Goal: Find specific page/section: Find specific page/section

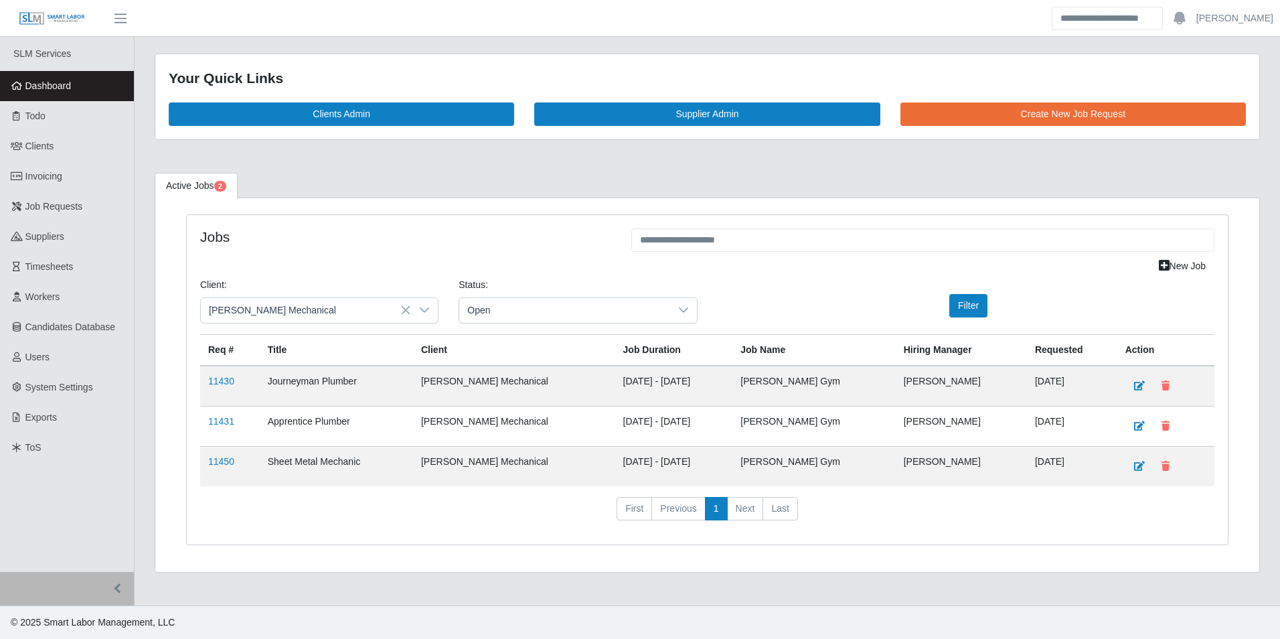
click at [61, 82] on span "Dashboard" at bounding box center [48, 85] width 46 height 11
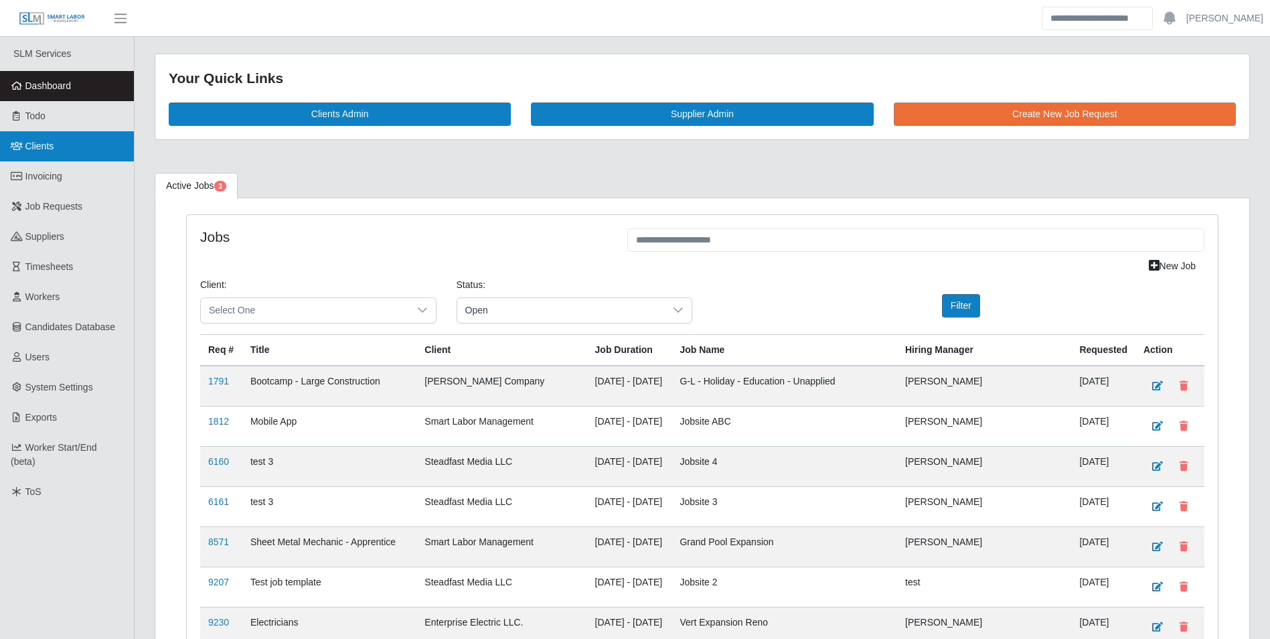
click at [62, 152] on link "Clients" at bounding box center [67, 146] width 134 height 30
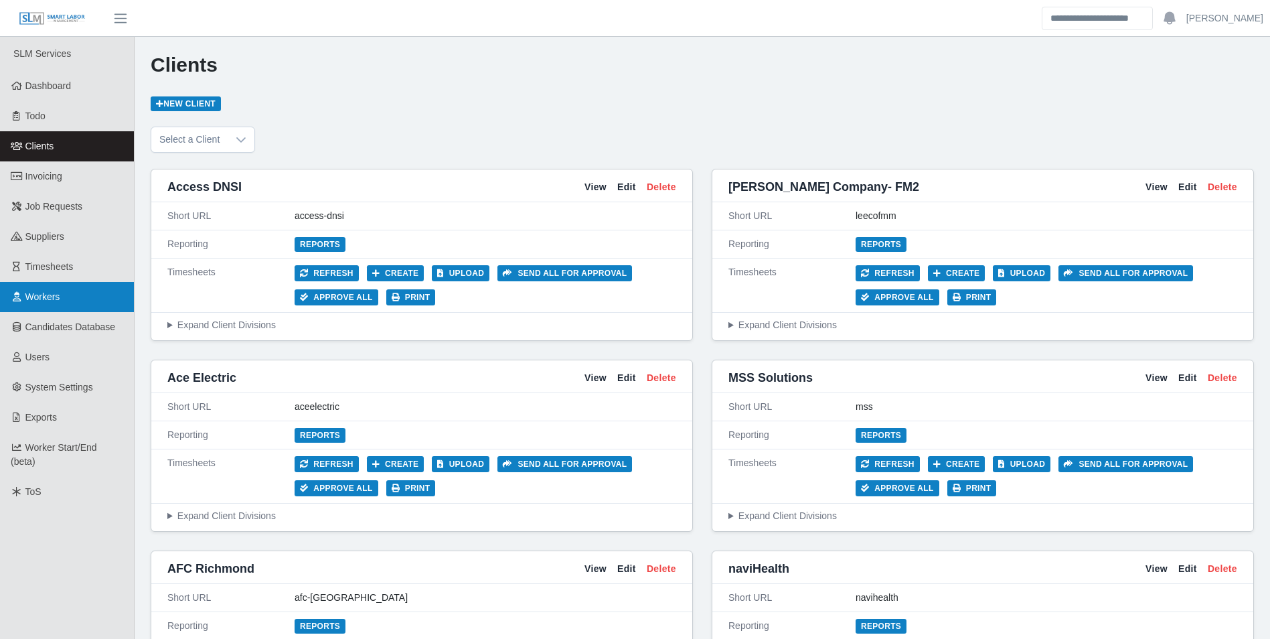
click at [56, 300] on span "Workers" at bounding box center [42, 296] width 35 height 11
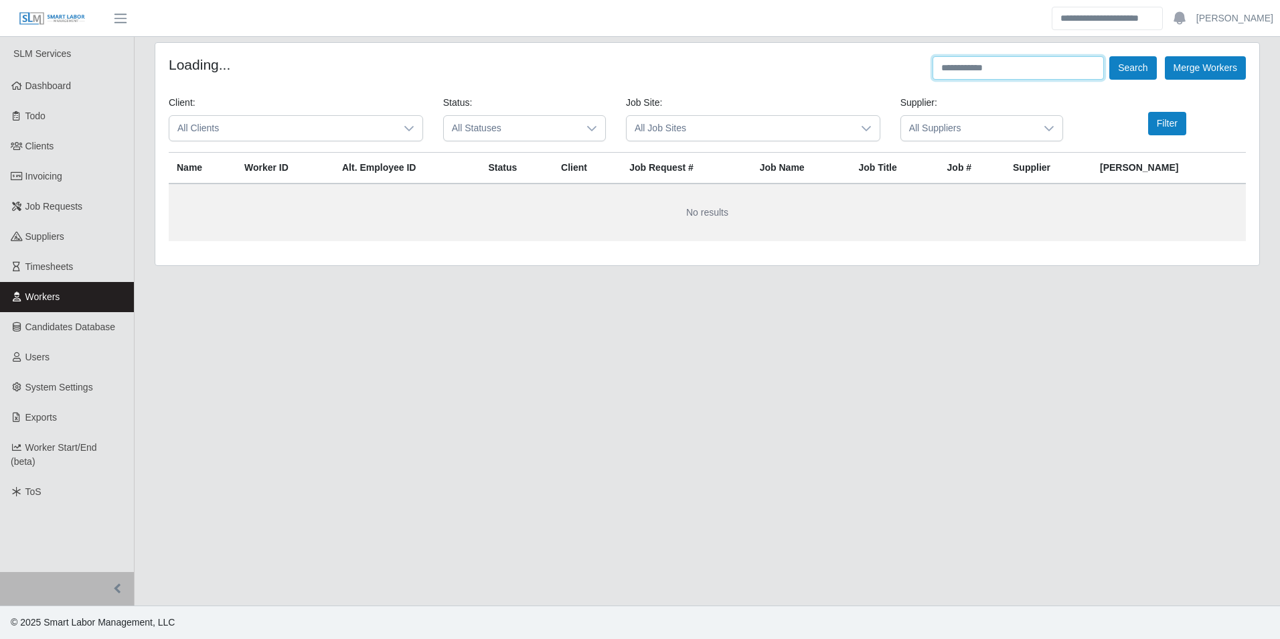
click at [967, 63] on input "text" at bounding box center [1018, 67] width 171 height 23
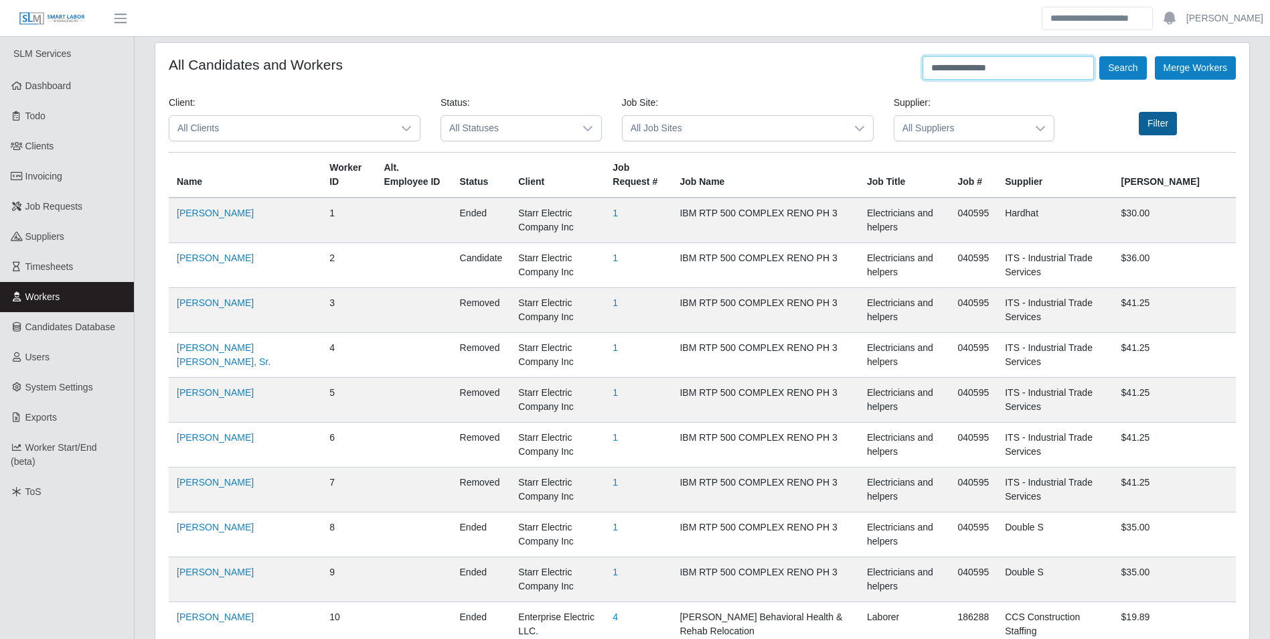
type input "**********"
click at [1172, 121] on button "Filter" at bounding box center [1158, 123] width 38 height 23
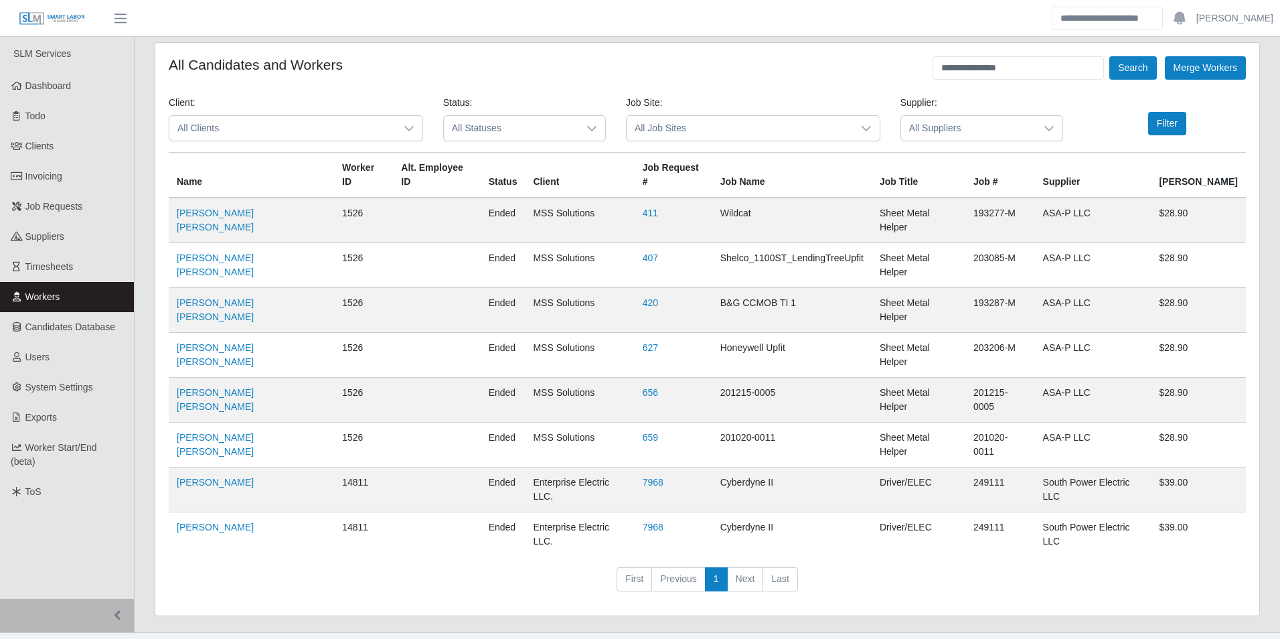
click at [412, 128] on icon at bounding box center [408, 128] width 9 height 5
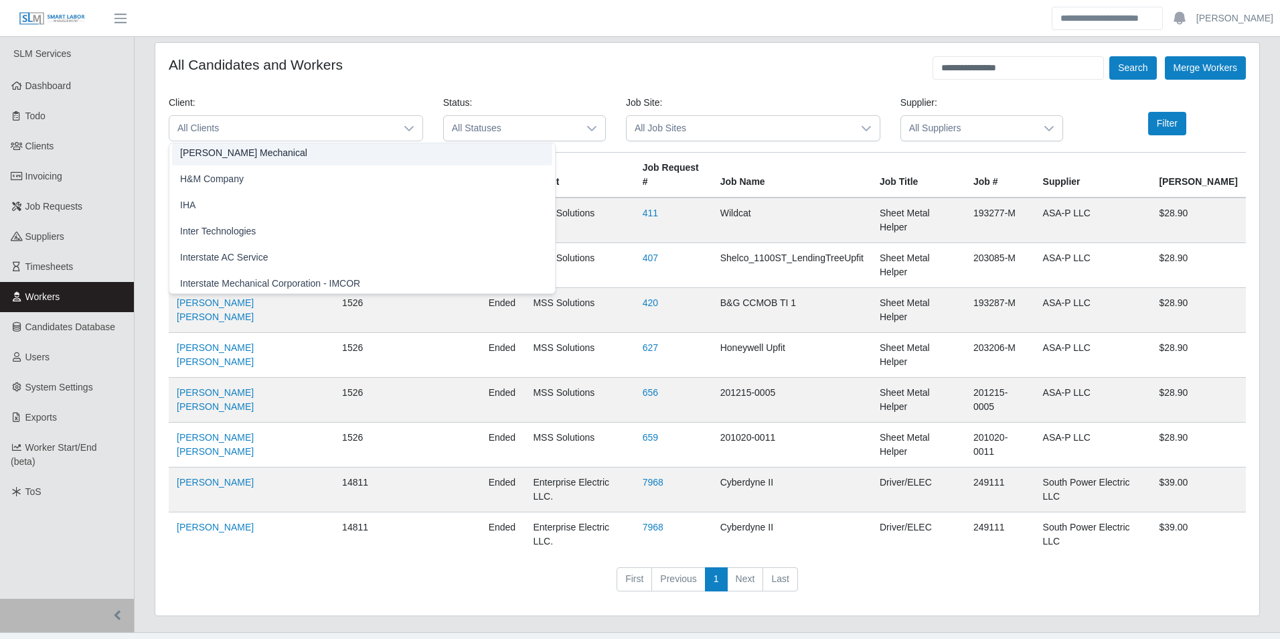
scroll to position [734, 0]
click at [242, 149] on span "[PERSON_NAME] Mechanical" at bounding box center [243, 156] width 127 height 14
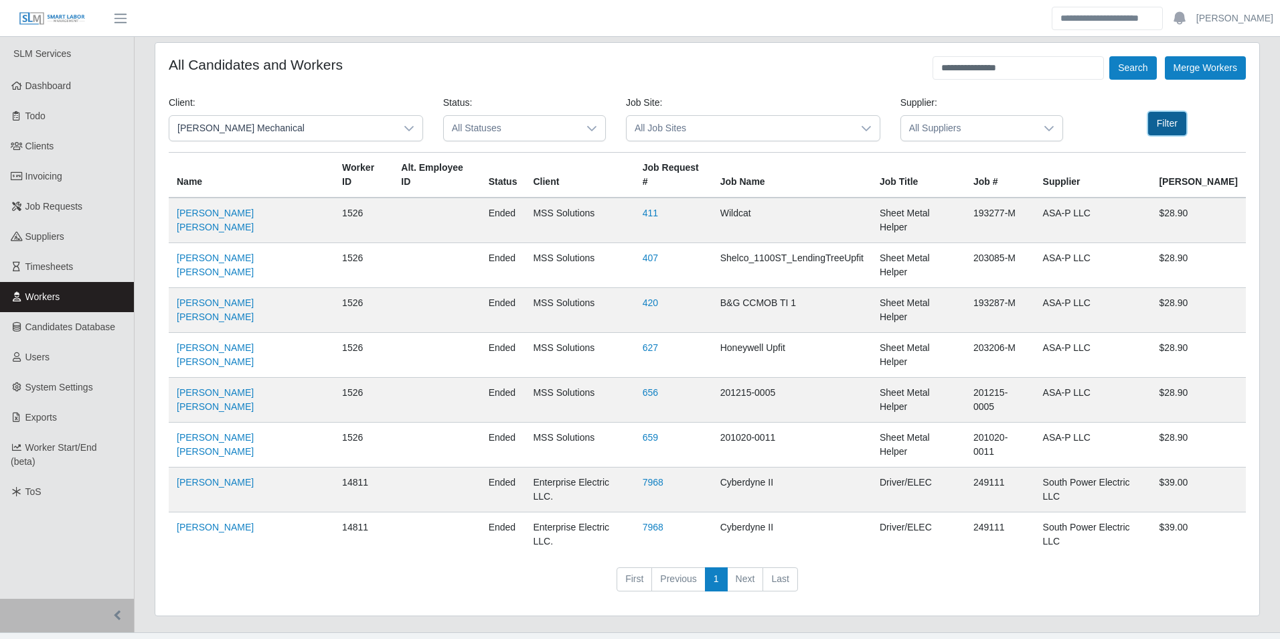
click at [1172, 123] on button "Filter" at bounding box center [1167, 123] width 38 height 23
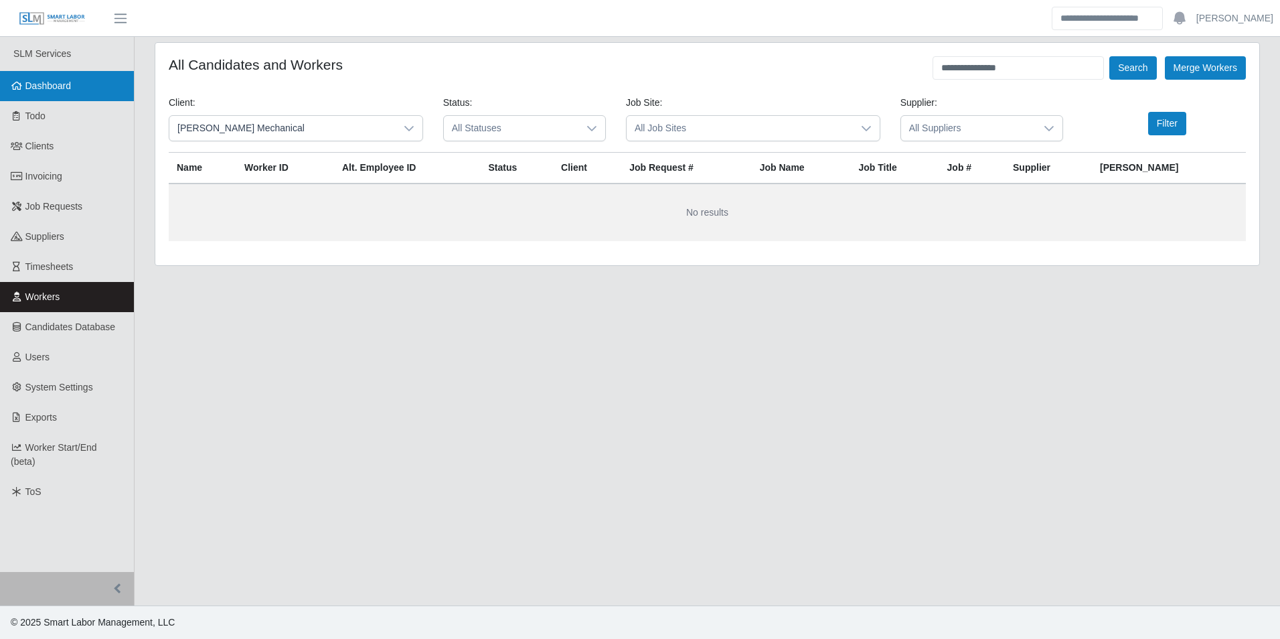
click at [44, 84] on span "Dashboard" at bounding box center [48, 85] width 46 height 11
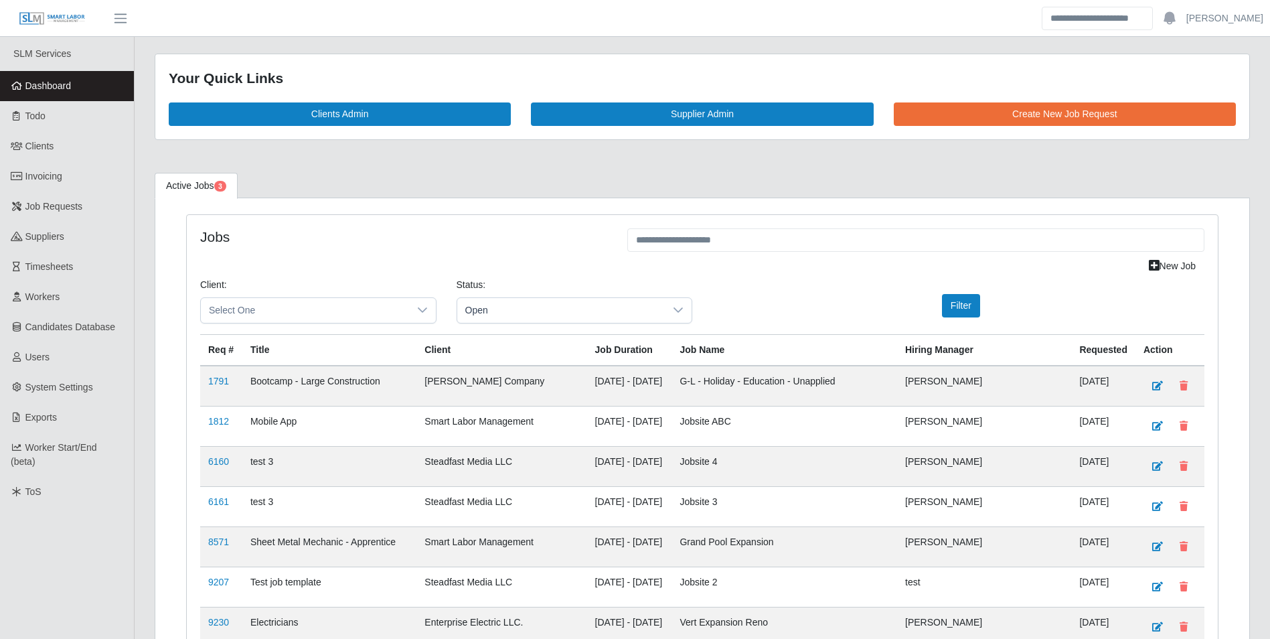
click at [418, 228] on h4 "Jobs" at bounding box center [403, 236] width 407 height 17
click at [419, 228] on h4 "Jobs" at bounding box center [403, 236] width 407 height 17
click at [737, 283] on div "Client: Select One Status: Open Filter" at bounding box center [702, 306] width 1024 height 56
click at [422, 232] on h4 "Jobs" at bounding box center [403, 236] width 407 height 17
